Goal: Task Accomplishment & Management: Use online tool/utility

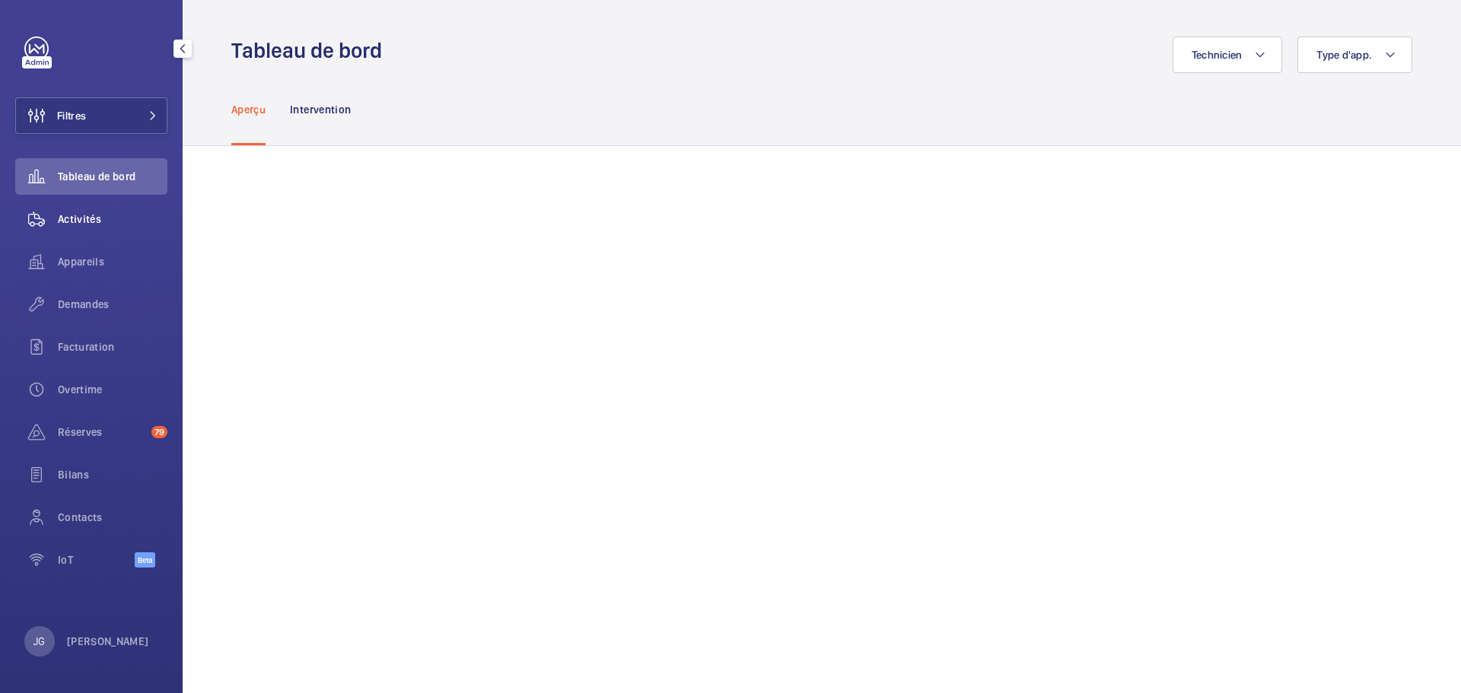
click at [99, 227] on div "Activités" at bounding box center [91, 219] width 152 height 37
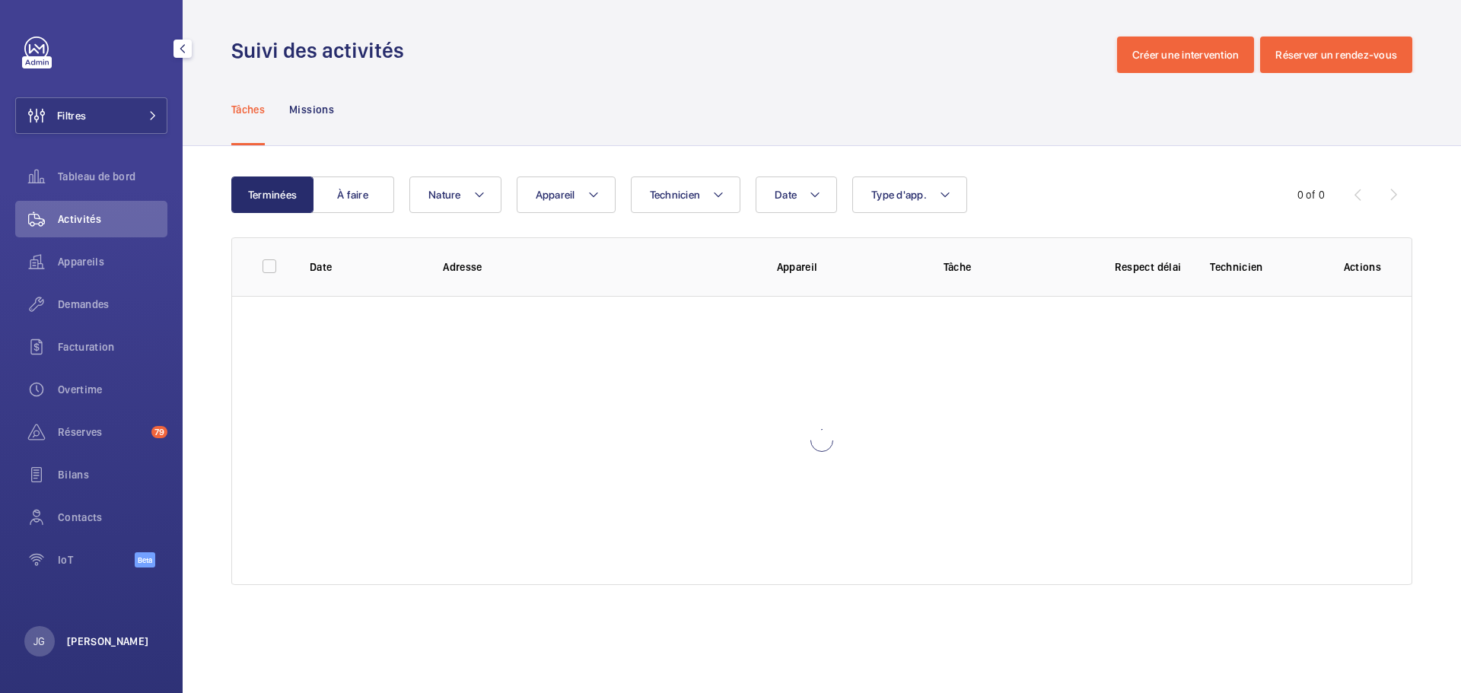
click at [88, 635] on p "[PERSON_NAME]" at bounding box center [108, 641] width 82 height 15
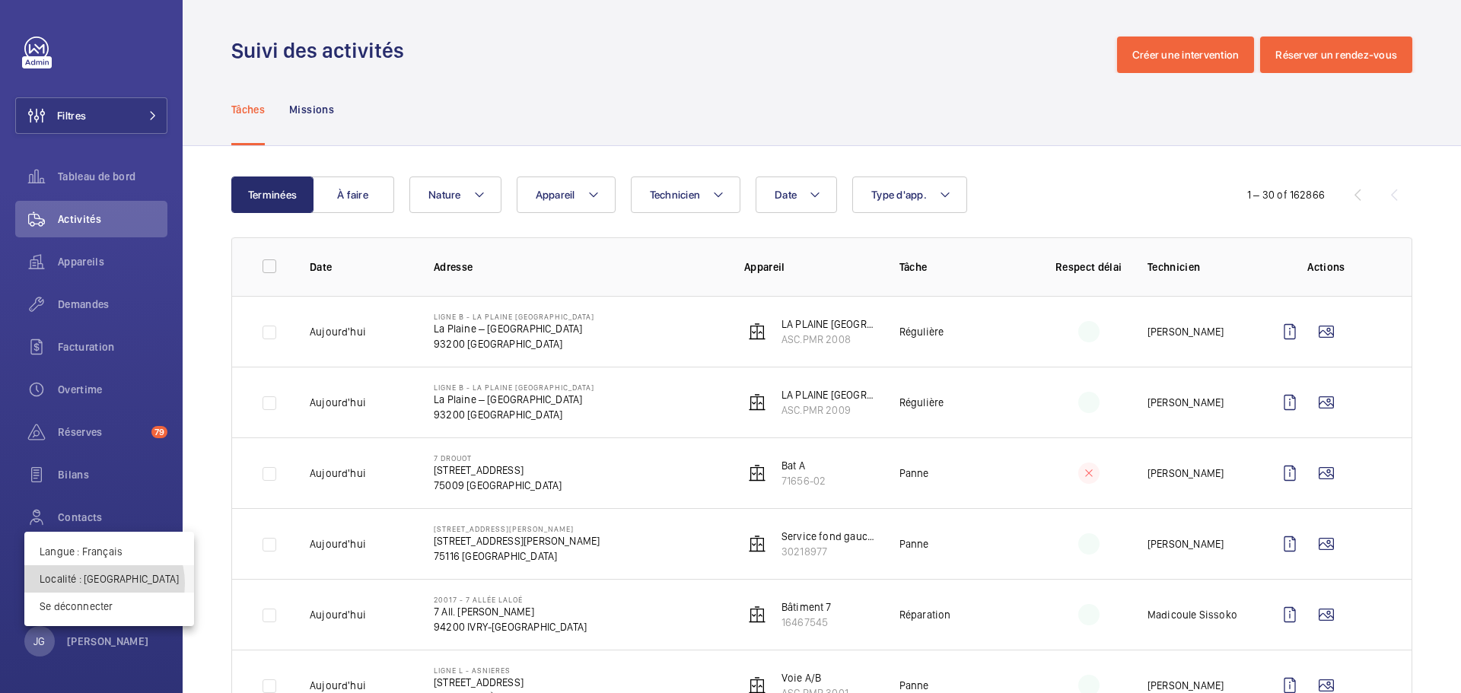
click at [103, 584] on p "Localité : France" at bounding box center [109, 578] width 139 height 15
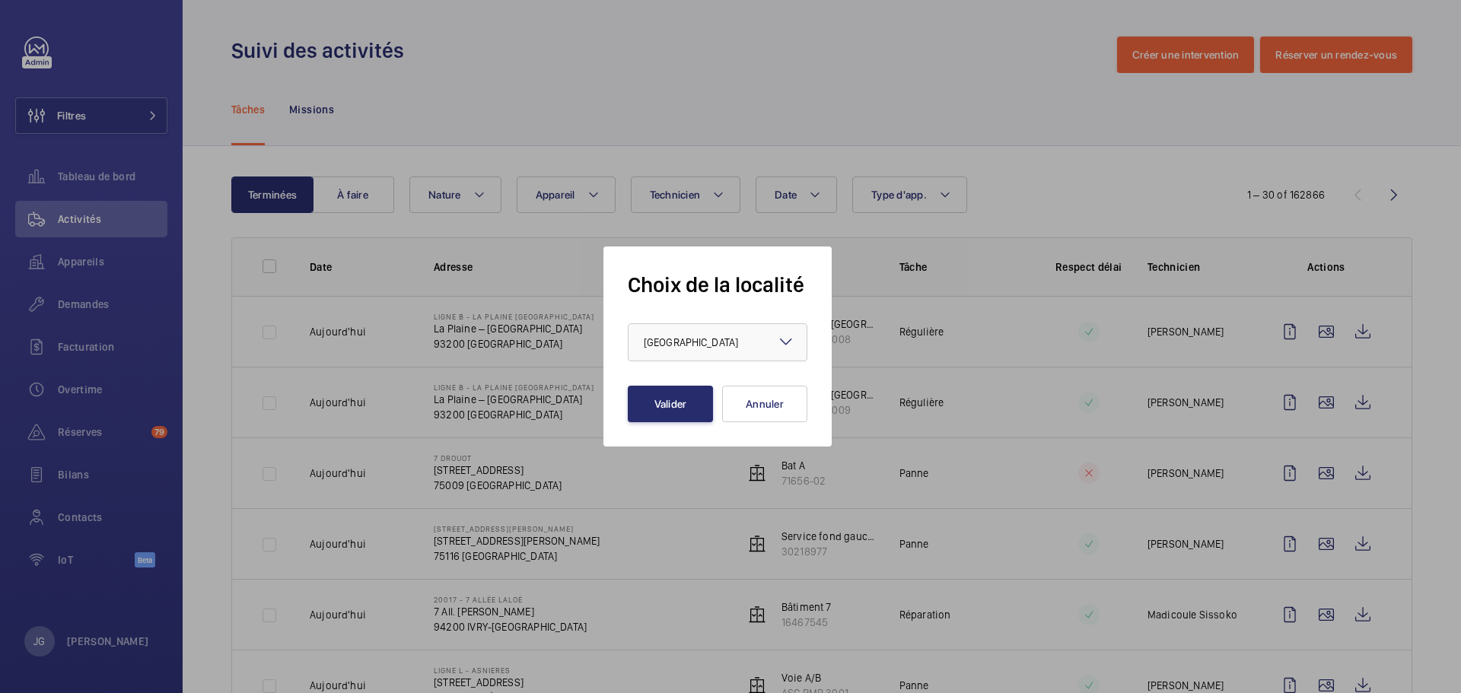
click at [653, 367] on form "Choix de la localité × France × Valider Annuler" at bounding box center [718, 346] width 180 height 151
click at [673, 345] on span "France" at bounding box center [691, 342] width 94 height 12
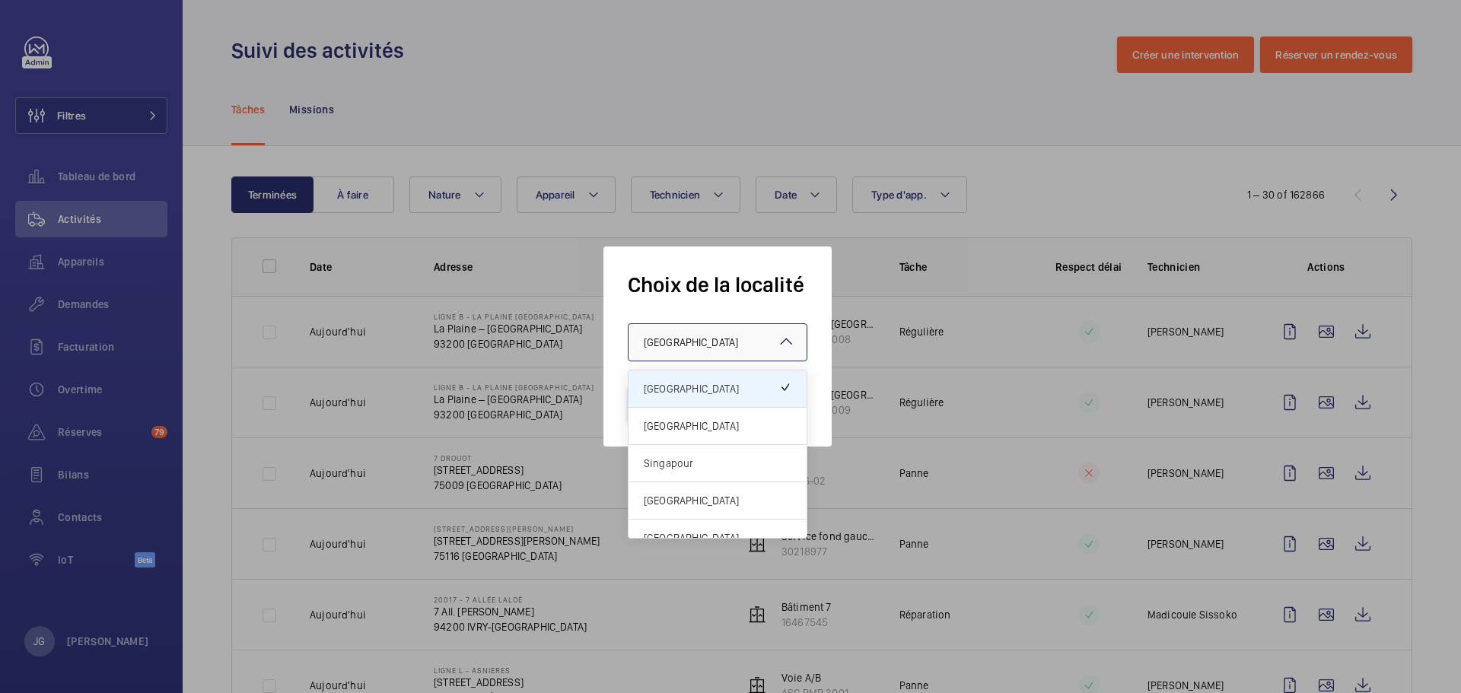
click at [676, 434] on div "[GEOGRAPHIC_DATA]" at bounding box center [717, 426] width 178 height 37
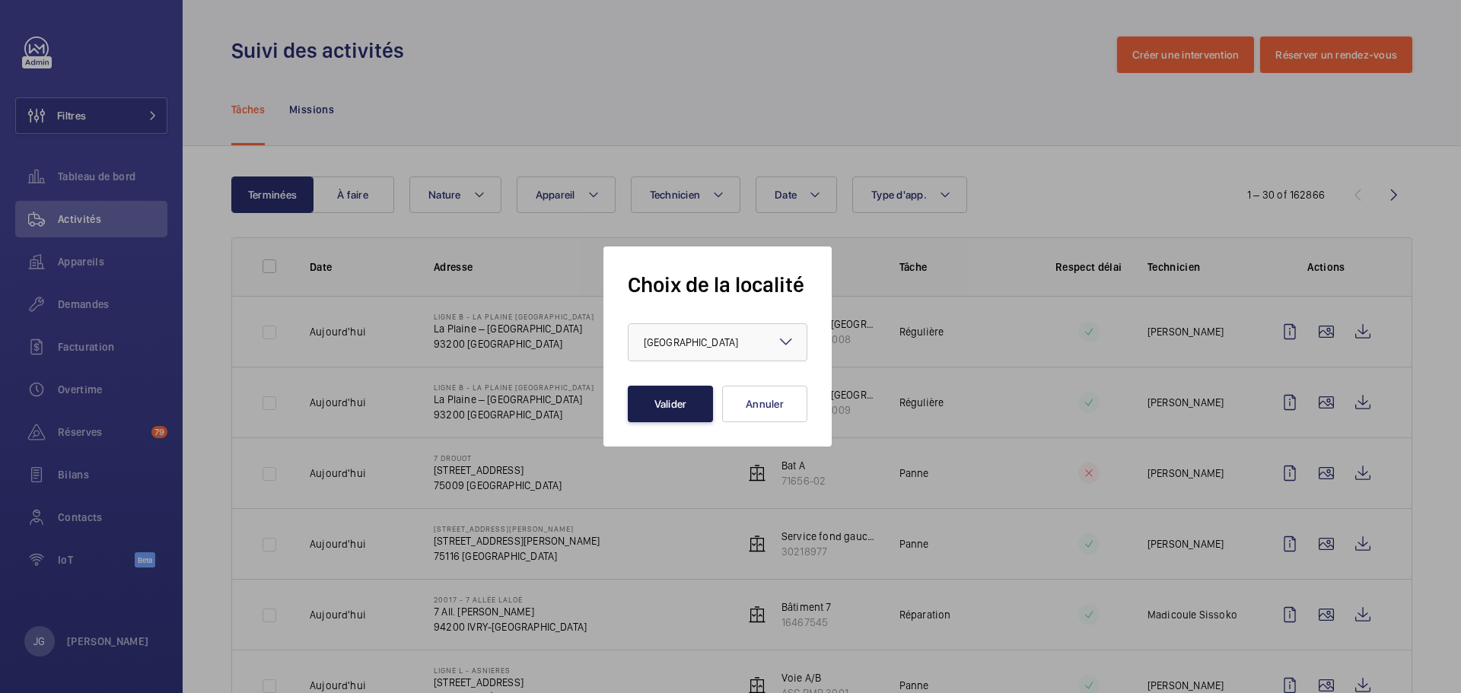
click at [676, 409] on button "Valider" at bounding box center [670, 404] width 85 height 37
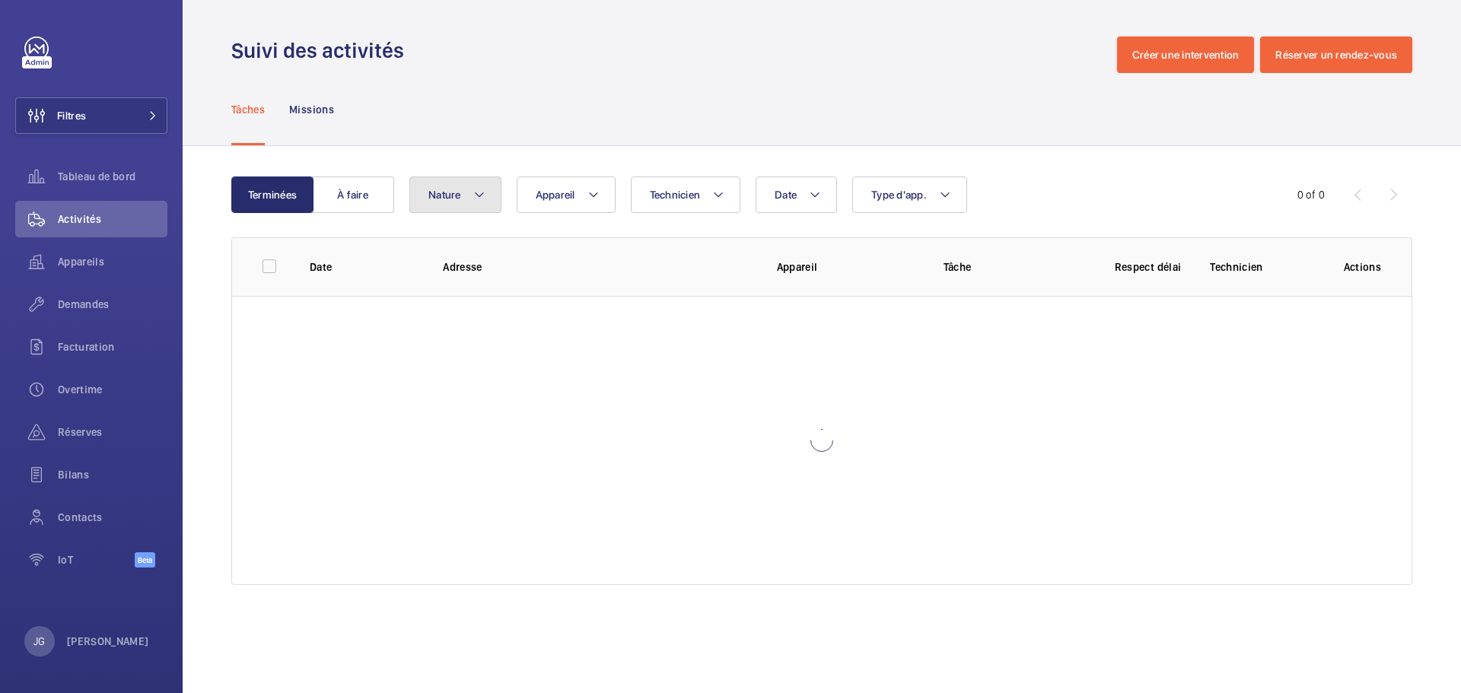
click at [465, 202] on button "Nature" at bounding box center [455, 195] width 92 height 37
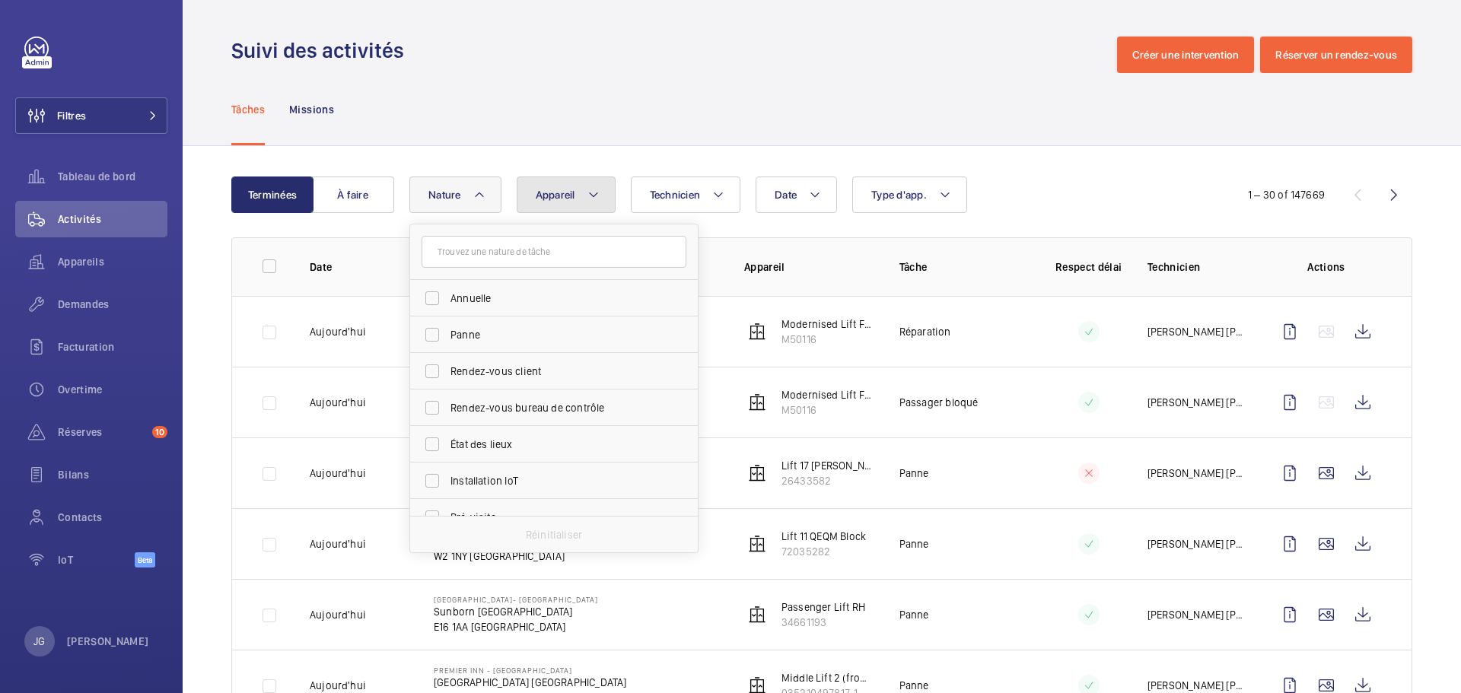
click at [536, 207] on button "Appareil" at bounding box center [566, 195] width 99 height 37
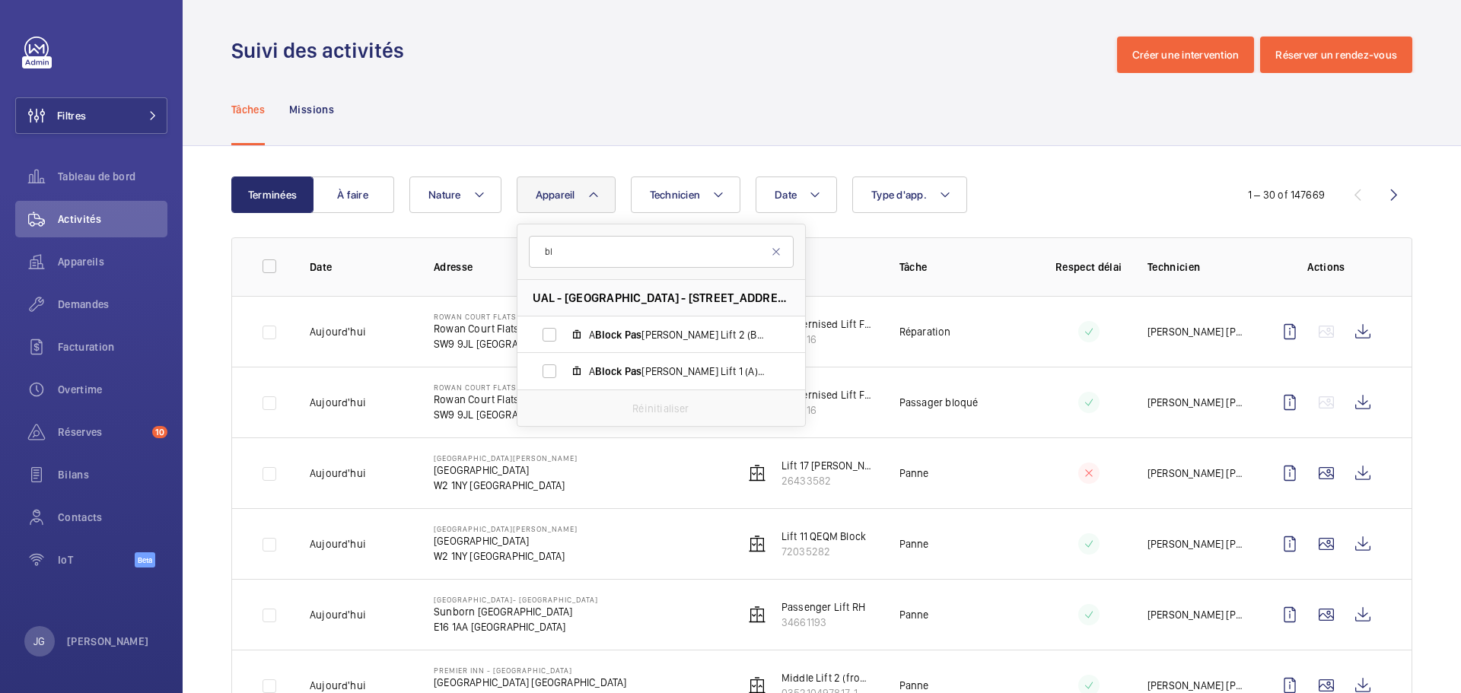
type input "b"
type input "block 1 passenger"
click at [555, 342] on label "Block 1 Passenger Lift, M53224" at bounding box center [648, 335] width 263 height 37
click at [555, 342] on input "Block 1 Passenger Lift, M53224" at bounding box center [549, 335] width 30 height 30
checkbox input "true"
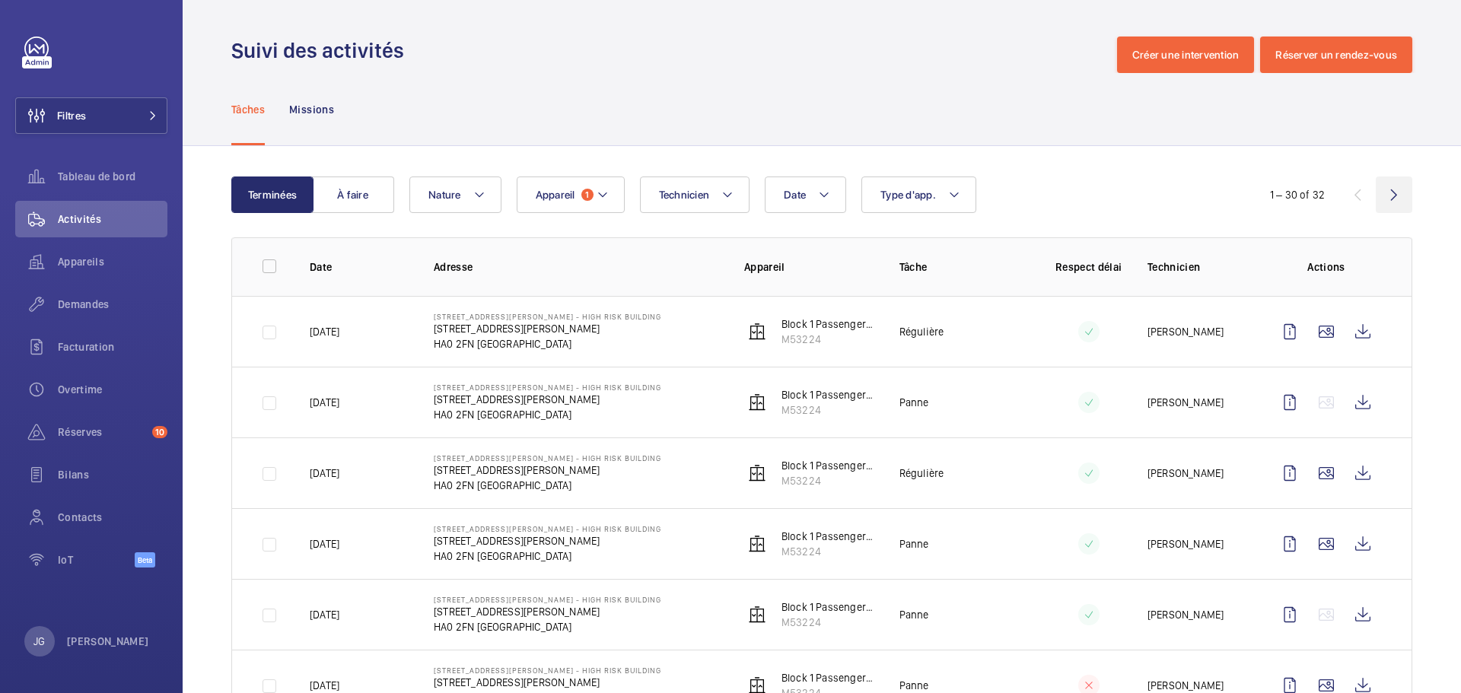
click at [1386, 206] on wm-front-icon-button at bounding box center [1394, 195] width 37 height 37
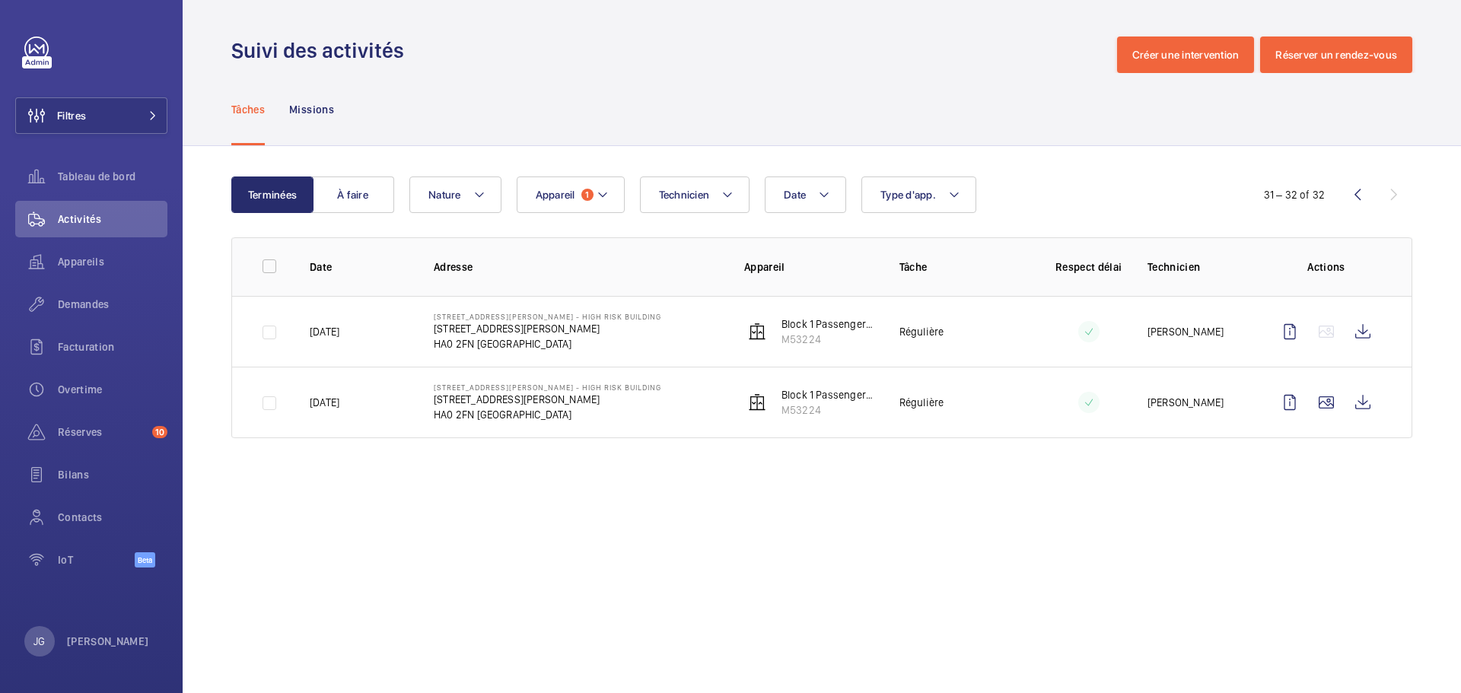
click at [1357, 197] on wm-front-icon-button at bounding box center [1357, 195] width 37 height 37
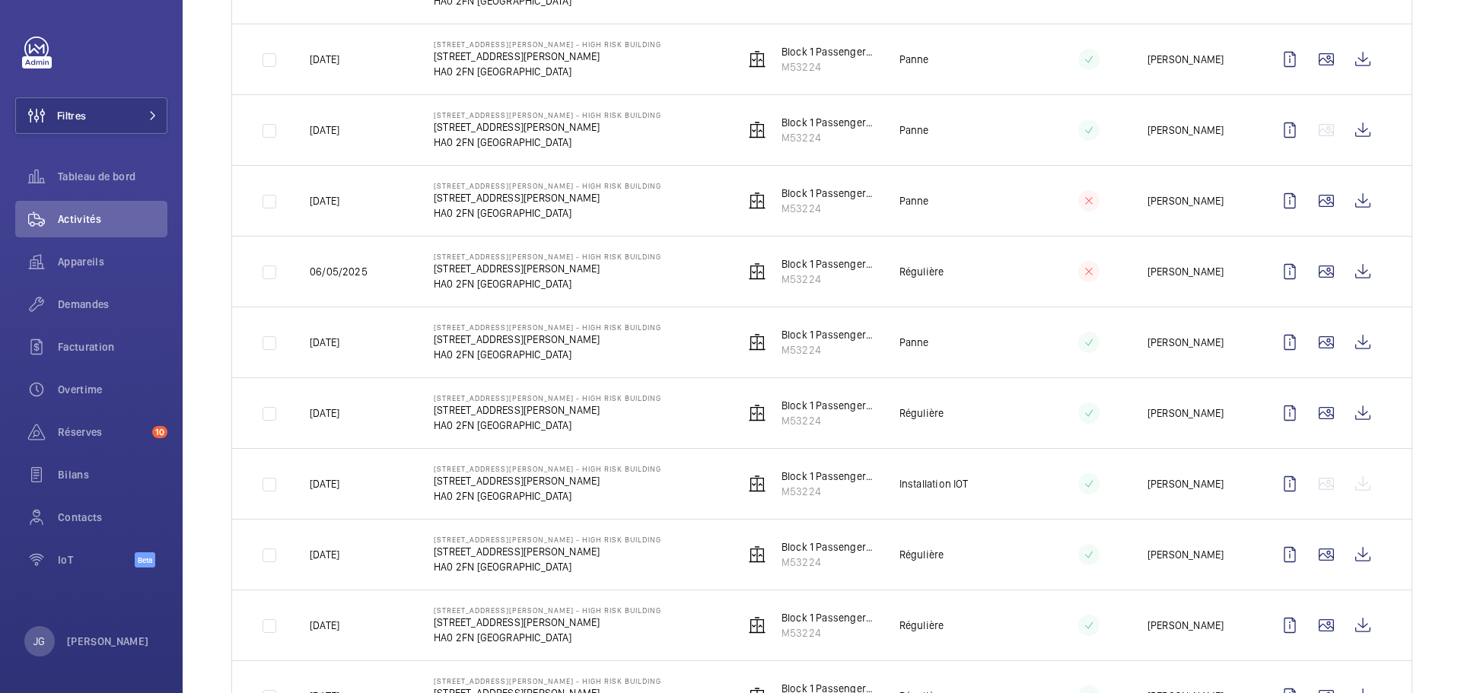
scroll to position [469, 0]
